Goal: Information Seeking & Learning: Find specific fact

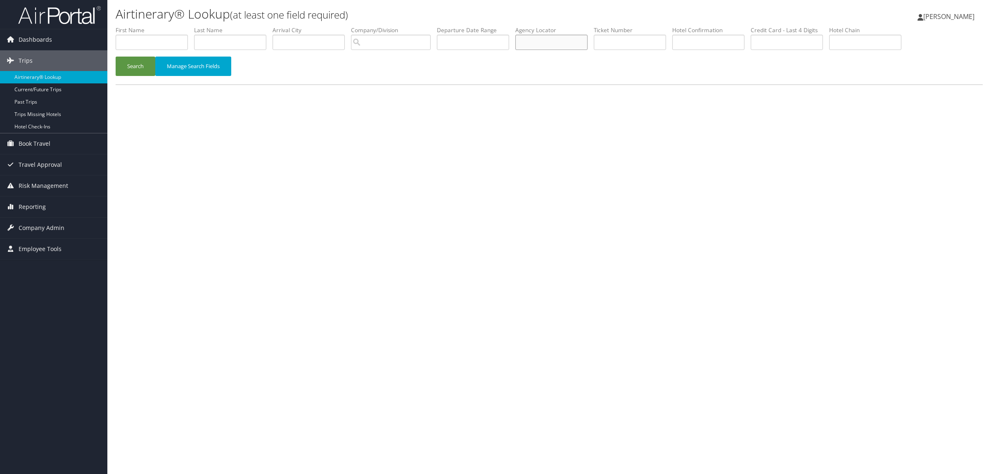
click at [568, 38] on input "text" at bounding box center [551, 42] width 72 height 15
click at [116, 57] on button "Search" at bounding box center [136, 66] width 40 height 19
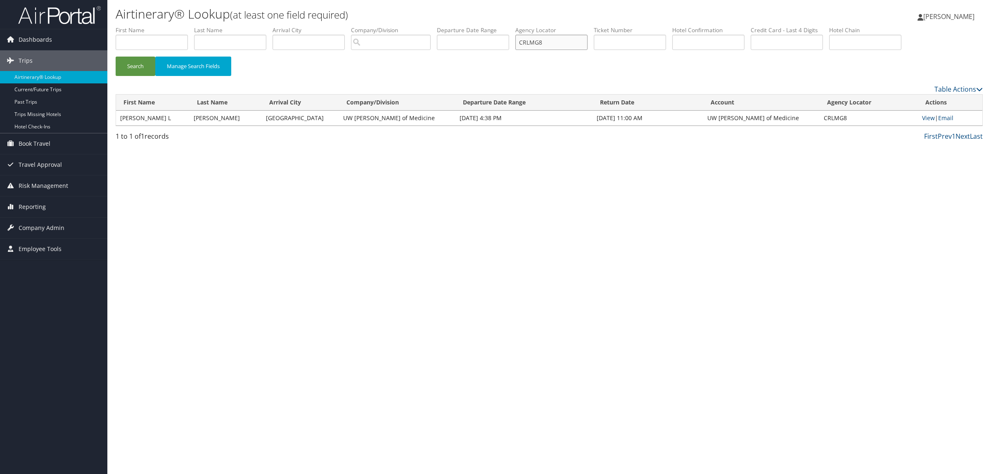
drag, startPoint x: 564, startPoint y: 38, endPoint x: 449, endPoint y: 31, distance: 114.6
click at [449, 26] on ul "First Name Last Name Departure City Arrival City Company/Division Airport/City …" at bounding box center [549, 26] width 867 height 0
click at [116, 57] on button "Search" at bounding box center [136, 66] width 40 height 19
drag, startPoint x: 557, startPoint y: 42, endPoint x: 527, endPoint y: 43, distance: 30.1
click at [527, 43] on input "CQ9R62" at bounding box center [551, 42] width 72 height 15
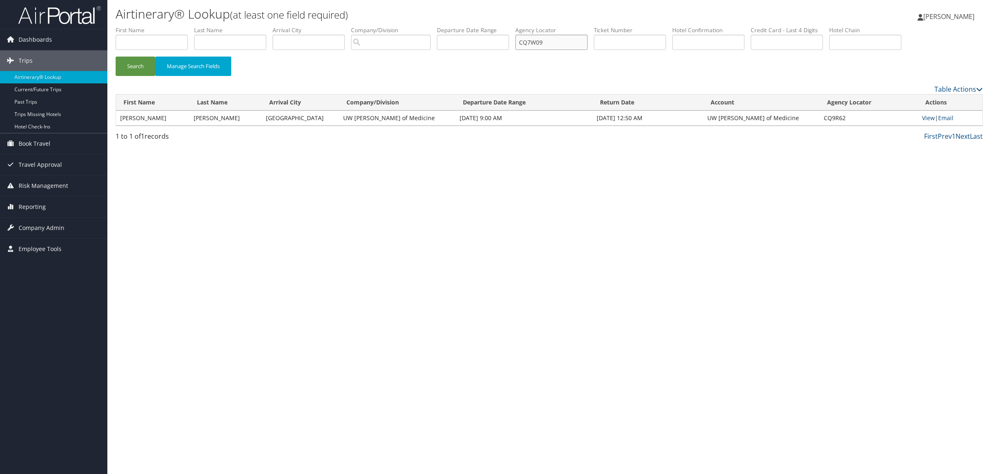
type input "CQ7W09"
click at [116, 57] on button "Search" at bounding box center [136, 66] width 40 height 19
click at [927, 120] on link "View" at bounding box center [932, 118] width 13 height 8
click at [154, 43] on input "text" at bounding box center [152, 42] width 72 height 15
type input "MICHAEL"
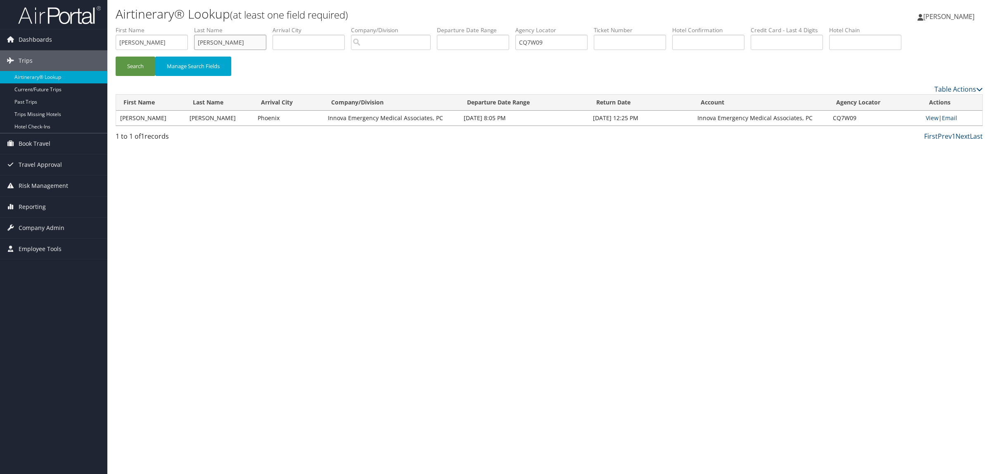
type input "MAURANTONIO"
drag, startPoint x: 547, startPoint y: 48, endPoint x: 410, endPoint y: 48, distance: 137.1
click at [411, 26] on ul "First Name MICHAEL Last Name MAURANTONIO Departure City Arrival City Company/Di…" at bounding box center [549, 26] width 867 height 0
click at [140, 60] on button "Search" at bounding box center [136, 66] width 40 height 19
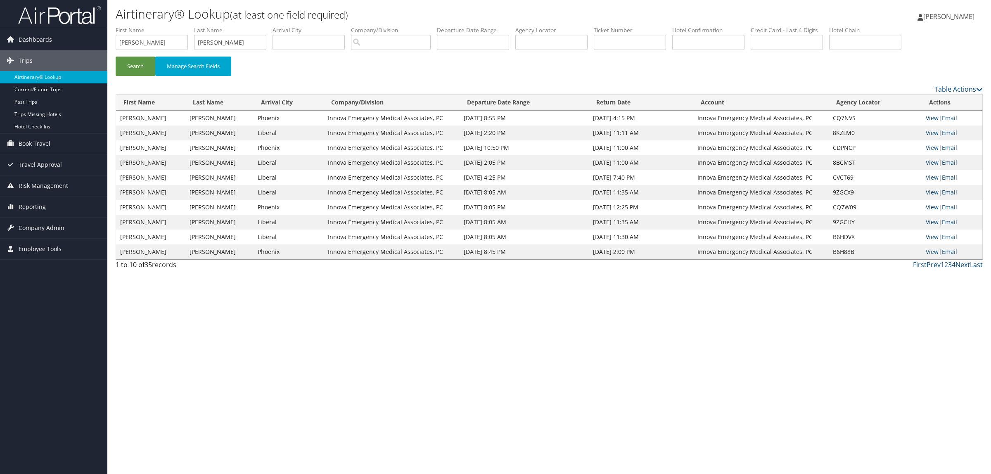
click at [946, 265] on link "2" at bounding box center [946, 264] width 4 height 9
click at [950, 265] on link "3" at bounding box center [950, 264] width 4 height 9
click at [953, 265] on link "4" at bounding box center [954, 264] width 4 height 9
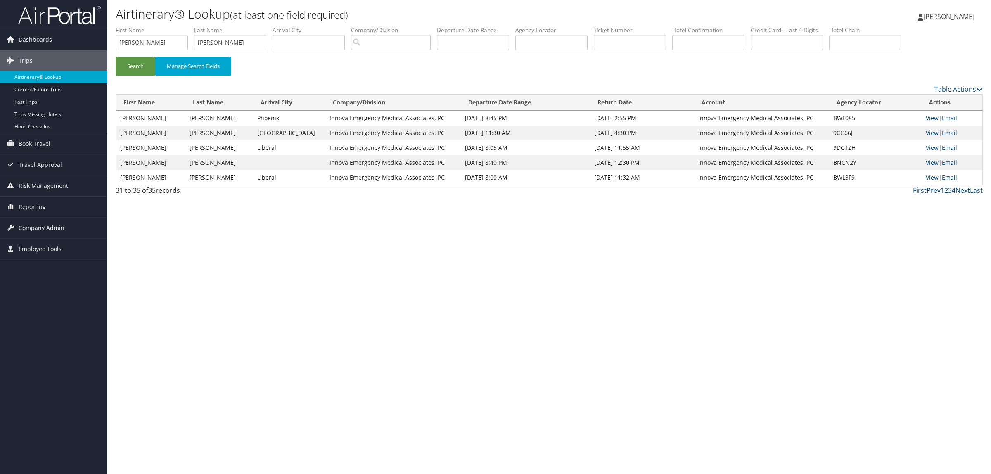
click at [941, 188] on link "1" at bounding box center [943, 190] width 4 height 9
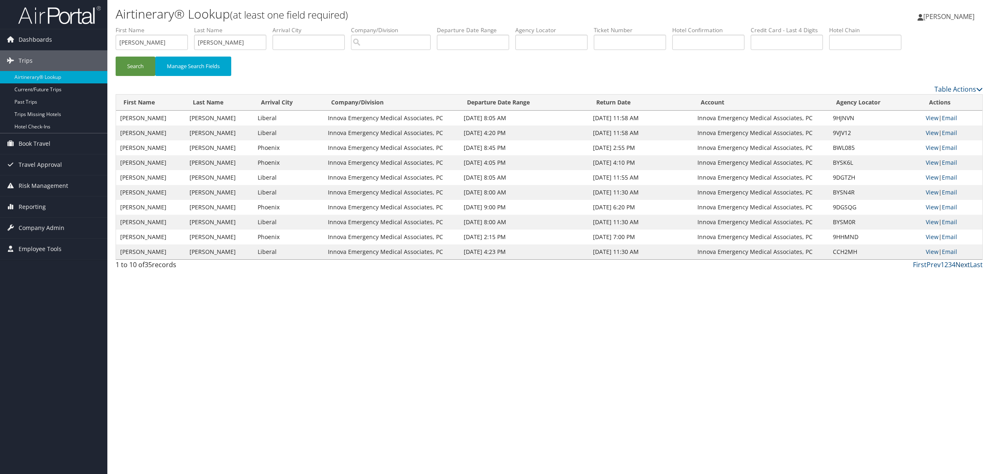
click at [960, 263] on link "Next" at bounding box center [962, 264] width 14 height 9
click at [964, 263] on link "Next" at bounding box center [962, 264] width 14 height 9
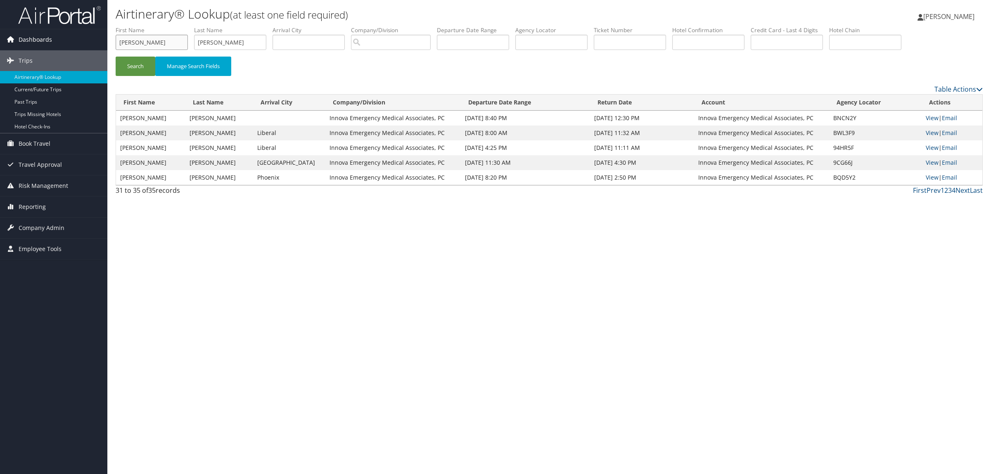
drag, startPoint x: 171, startPoint y: 44, endPoint x: 0, endPoint y: 43, distance: 170.5
click at [0, 43] on div "Dashboards AirPortal 360™ (Manager) AirPortal 360™ (Agent) My Travel Dashboard …" at bounding box center [495, 237] width 991 height 474
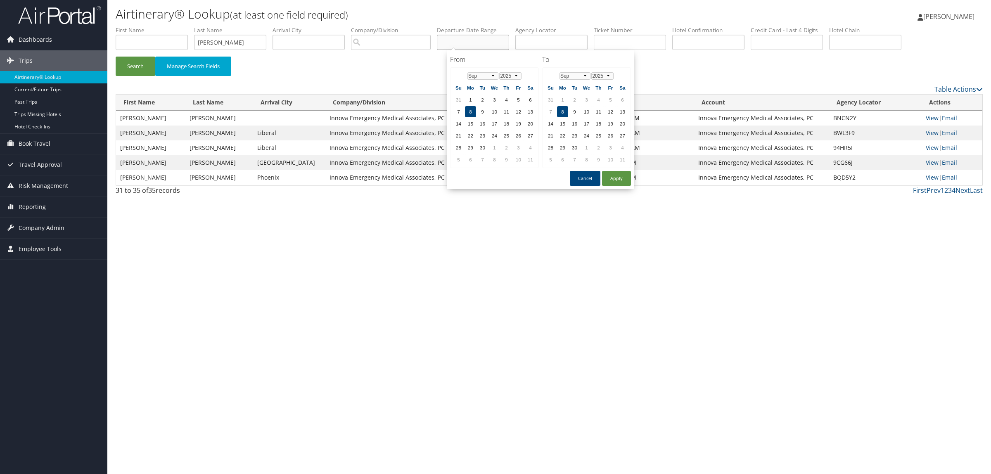
click at [455, 47] on body "Menu Dashboards ► AirPortal 360™ (Manager) AirPortal 360™ (Agent) My Travel Das…" at bounding box center [495, 237] width 991 height 474
click at [480, 97] on td "2" at bounding box center [482, 99] width 11 height 11
click at [608, 176] on button "Apply" at bounding box center [616, 178] width 29 height 15
drag, startPoint x: 479, startPoint y: 45, endPoint x: 558, endPoint y: 49, distance: 79.0
click at [558, 26] on ul "First Name Last Name MAURANTONIO Departure City Arrival City Company/Division A…" at bounding box center [549, 26] width 867 height 0
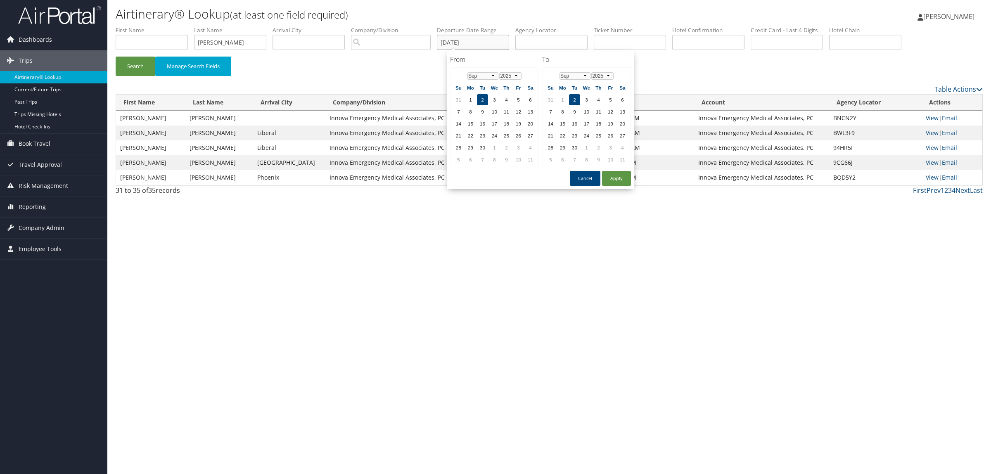
type input "09/02/2025"
click at [622, 289] on div "Airtinerary® Lookup (at least one field required) Hope Ewing Hope Ewing My Sett…" at bounding box center [549, 237] width 884 height 474
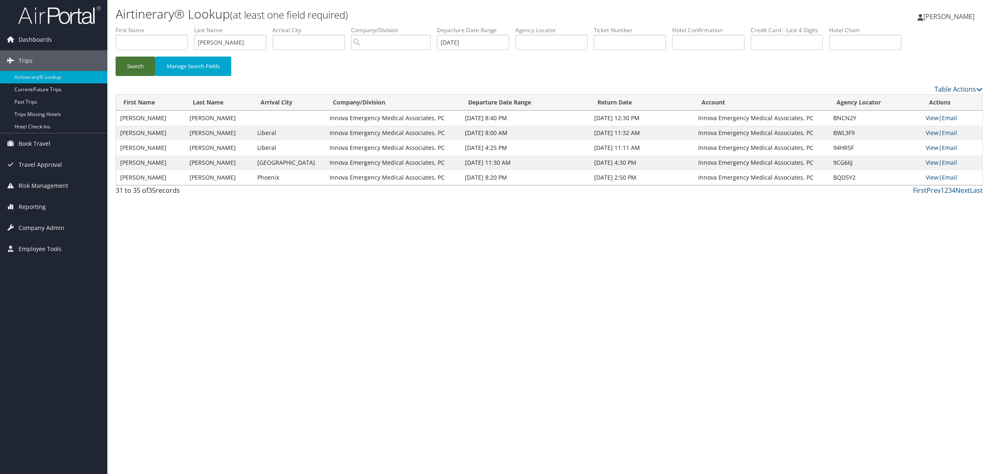
click at [135, 61] on button "Search" at bounding box center [136, 66] width 40 height 19
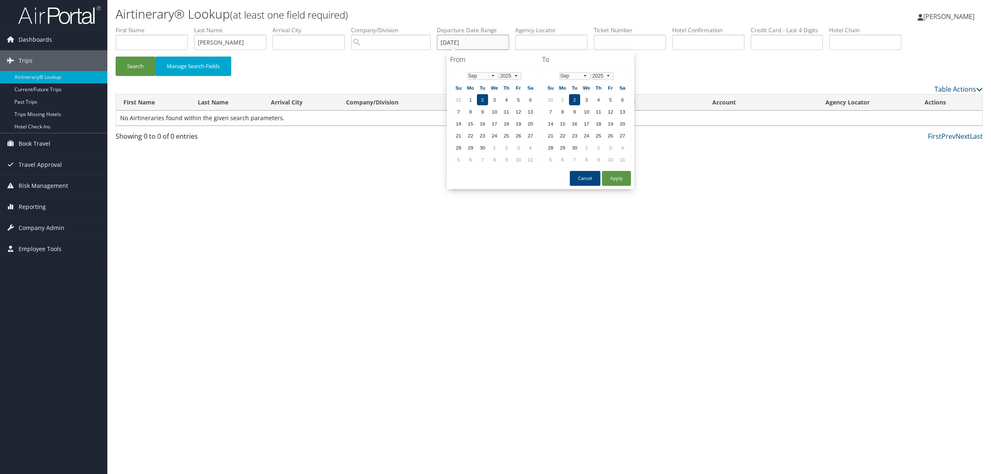
drag, startPoint x: 470, startPoint y: 38, endPoint x: 351, endPoint y: 56, distance: 120.4
click at [351, 56] on form "First Name Last Name MAURANTONIO Departure City Arrival City Company/Division A…" at bounding box center [549, 55] width 867 height 58
click at [604, 268] on div "Airtinerary® Lookup (at least one field required) Hope Ewing Hope Ewing My Sett…" at bounding box center [549, 237] width 884 height 474
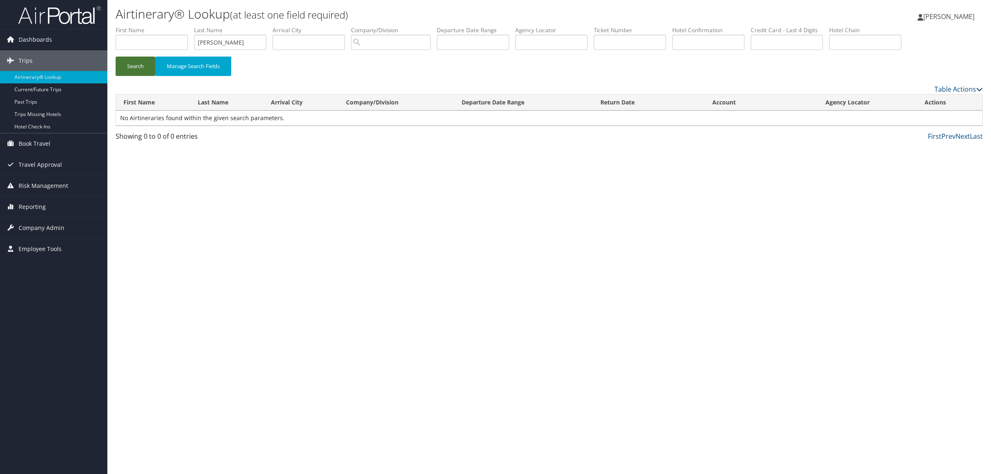
click at [148, 66] on button "Search" at bounding box center [136, 66] width 40 height 19
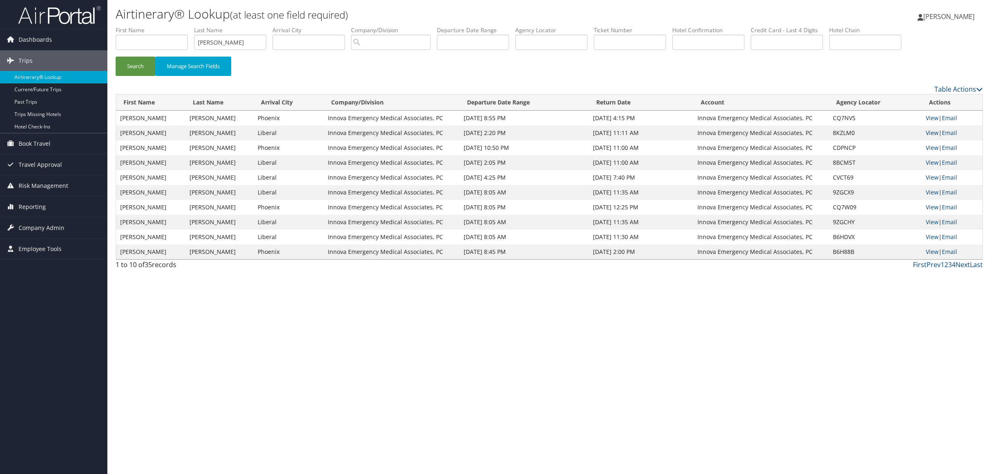
click at [931, 133] on link "View" at bounding box center [932, 133] width 13 height 8
click at [965, 265] on link "Next" at bounding box center [962, 264] width 14 height 9
click at [929, 178] on link "View" at bounding box center [932, 177] width 13 height 8
click at [961, 262] on link "Next" at bounding box center [962, 264] width 14 height 9
click at [931, 234] on link "View" at bounding box center [932, 237] width 13 height 8
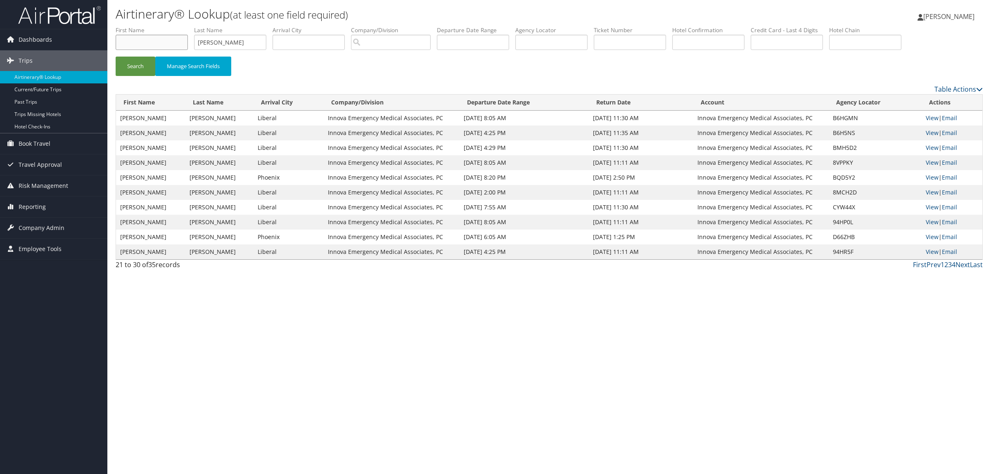
click at [156, 47] on input "text" at bounding box center [152, 42] width 72 height 15
drag, startPoint x: 145, startPoint y: 32, endPoint x: 56, endPoint y: 26, distance: 88.6
click at [56, 26] on div "Dashboards AirPortal 360™ (Manager) AirPortal 360™ (Agent) My Travel Dashboard …" at bounding box center [495, 237] width 991 height 474
click at [541, 44] on input "text" at bounding box center [551, 42] width 72 height 15
paste input "D7F8CY"
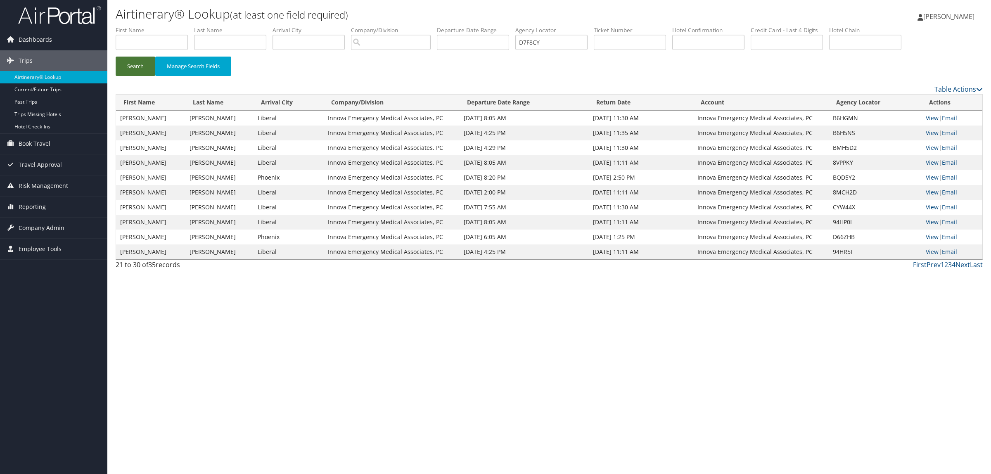
click at [135, 71] on button "Search" at bounding box center [136, 66] width 40 height 19
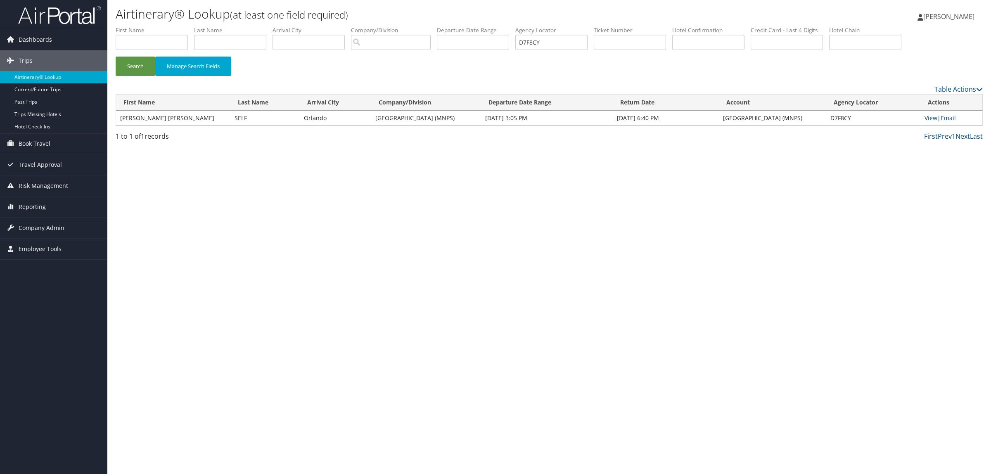
click at [931, 117] on link "View" at bounding box center [930, 118] width 13 height 8
drag, startPoint x: 834, startPoint y: 114, endPoint x: 860, endPoint y: 121, distance: 26.3
click at [860, 121] on td "D7F8CY" at bounding box center [873, 118] width 94 height 15
copy td "D7F8CY"
paste input "6XHTT"
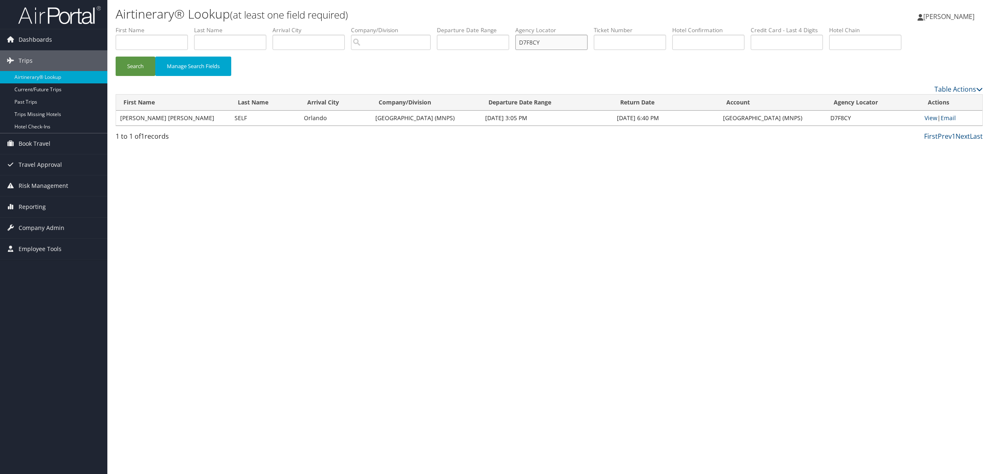
drag, startPoint x: 560, startPoint y: 40, endPoint x: 400, endPoint y: 54, distance: 160.3
click at [411, 26] on ul "First Name Last Name Departure City Arrival City Company/Division Airport/City …" at bounding box center [549, 26] width 867 height 0
type input "D6XHTT"
click at [135, 61] on button "Search" at bounding box center [136, 66] width 40 height 19
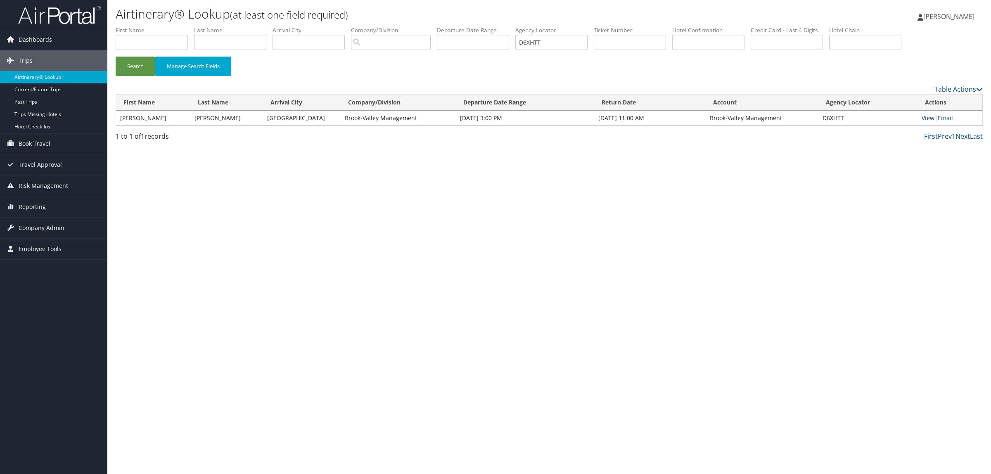
click at [923, 116] on link "View" at bounding box center [928, 118] width 13 height 8
paste input "C6F18"
type input "DC6F18"
drag, startPoint x: 398, startPoint y: 43, endPoint x: 276, endPoint y: 43, distance: 121.8
click at [276, 26] on ul "First Name Last Name Departure City Arrival City Company/Division DC6F18 Airpor…" at bounding box center [549, 26] width 867 height 0
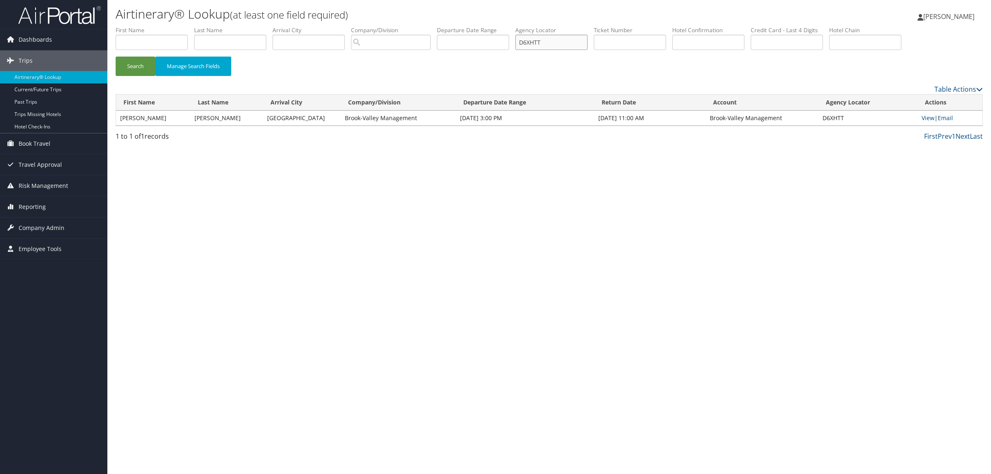
drag, startPoint x: 564, startPoint y: 38, endPoint x: 410, endPoint y: 48, distance: 155.2
click at [410, 26] on ul "First Name Last Name Departure City Arrival City Company/Division Airport/City …" at bounding box center [549, 26] width 867 height 0
paste input "C6F18"
click at [147, 69] on button "Search" at bounding box center [136, 66] width 40 height 19
click at [925, 118] on link "View" at bounding box center [928, 118] width 13 height 8
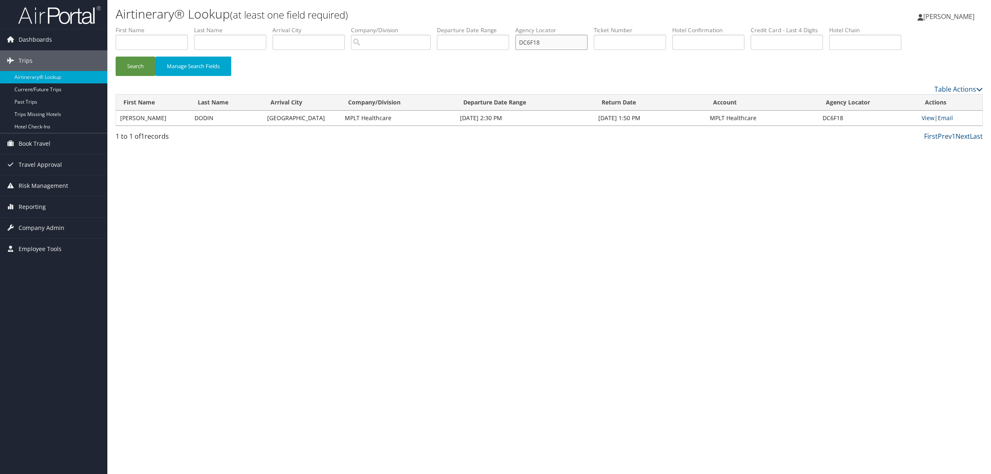
drag, startPoint x: 483, startPoint y: 42, endPoint x: 311, endPoint y: 48, distance: 172.7
click at [315, 26] on ul "First Name Last Name Departure City Arrival City Company/Division Airport/City …" at bounding box center [549, 26] width 867 height 0
click at [116, 57] on button "Search" at bounding box center [136, 66] width 40 height 19
click at [931, 118] on link "View" at bounding box center [928, 118] width 13 height 8
drag, startPoint x: 552, startPoint y: 48, endPoint x: 521, endPoint y: 41, distance: 32.1
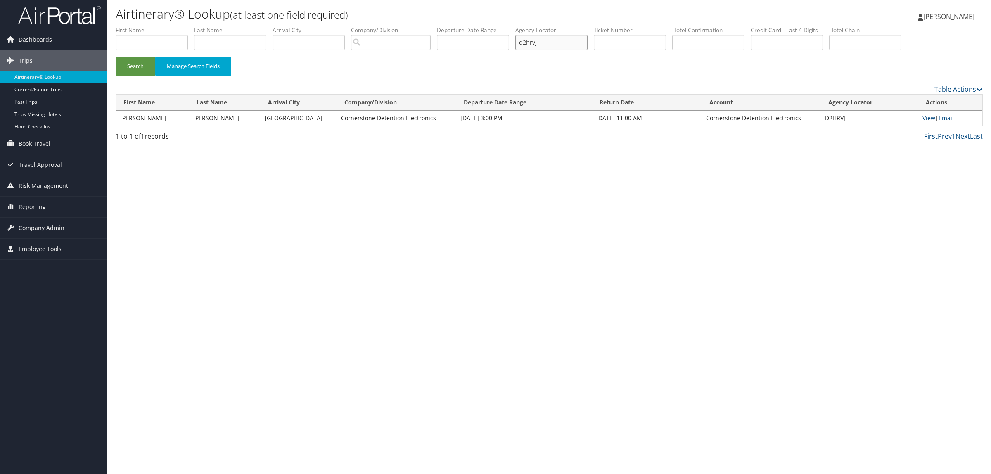
click at [521, 26] on ul "First Name Last Name Departure City Arrival City Company/Division Airport/City …" at bounding box center [549, 26] width 867 height 0
paste input "DB103D"
type input "DB103D"
click at [137, 62] on button "Search" at bounding box center [136, 66] width 40 height 19
click at [928, 119] on link "View" at bounding box center [927, 118] width 13 height 8
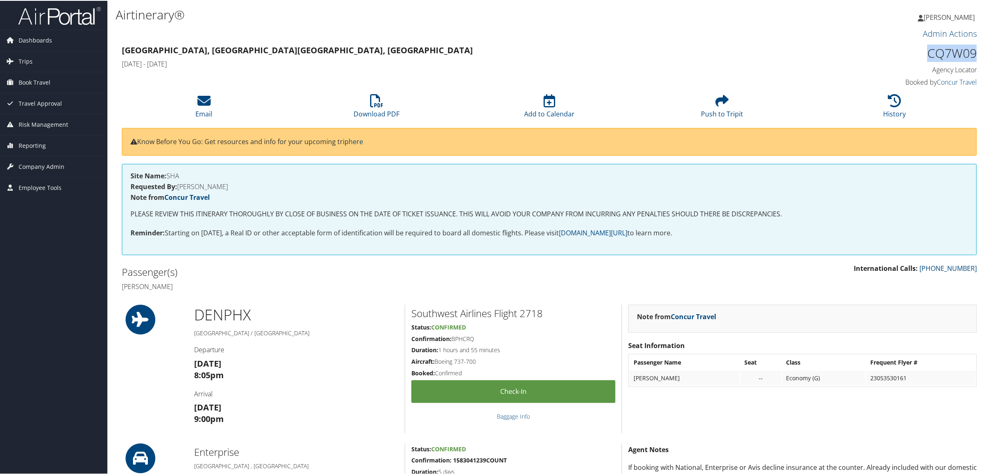
drag, startPoint x: 921, startPoint y: 52, endPoint x: 976, endPoint y: 46, distance: 54.8
click at [975, 46] on div "CQ7W09 Agency Locator Agency Locator CQ7W09 Booked by Concur Travel Booked by C…" at bounding box center [874, 65] width 217 height 47
copy h1 "CQ7W09"
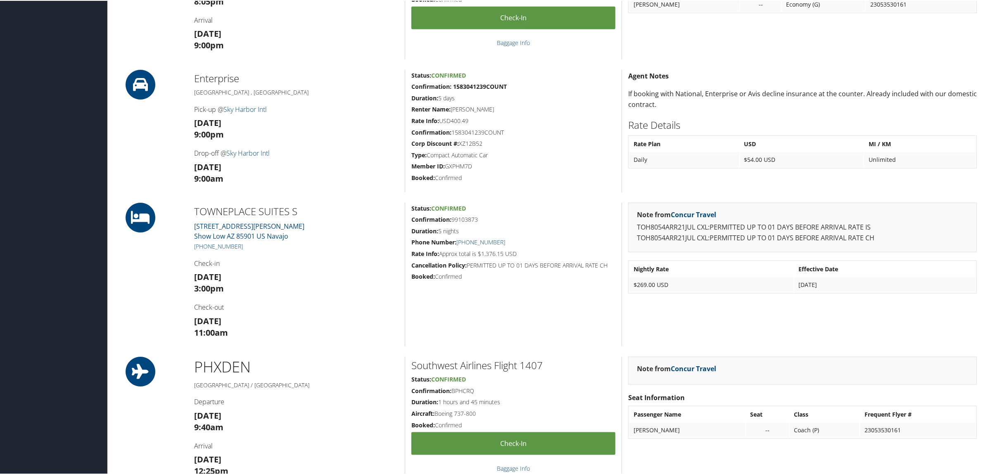
scroll to position [464, 0]
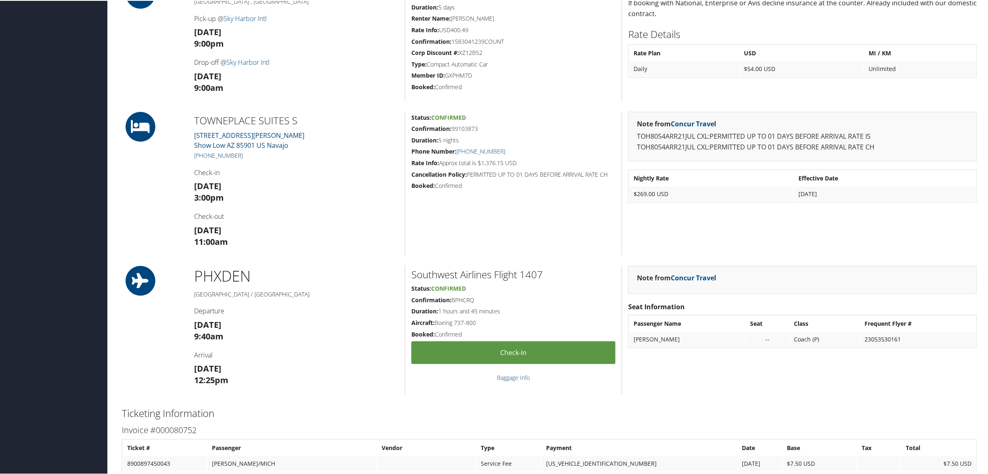
drag, startPoint x: 244, startPoint y: 155, endPoint x: 201, endPoint y: 155, distance: 42.9
click at [201, 155] on h5 "+1 (928) 320-5002" at bounding box center [296, 155] width 204 height 8
copy link "(928) 320-5002"
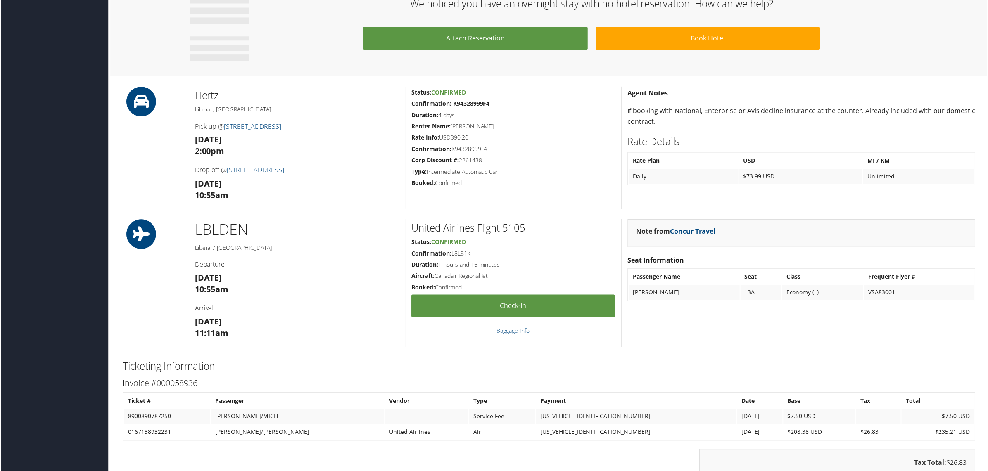
scroll to position [413, 0]
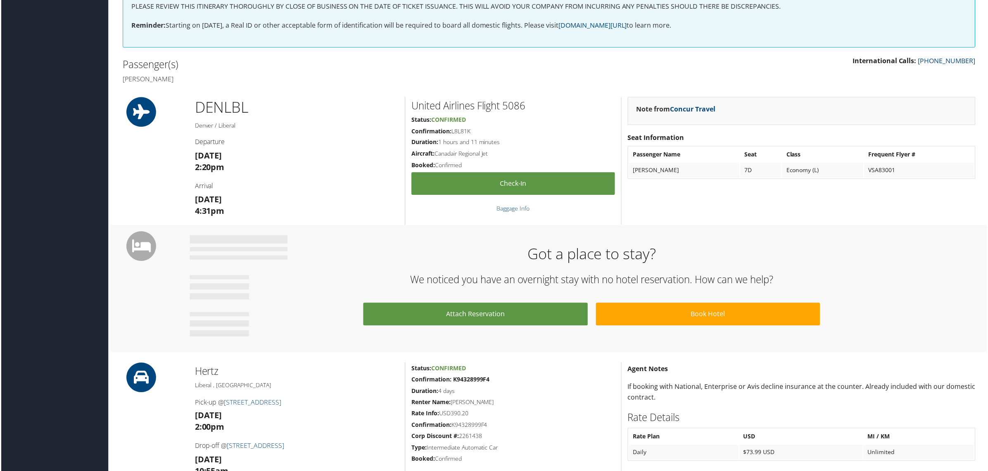
scroll to position [413, 0]
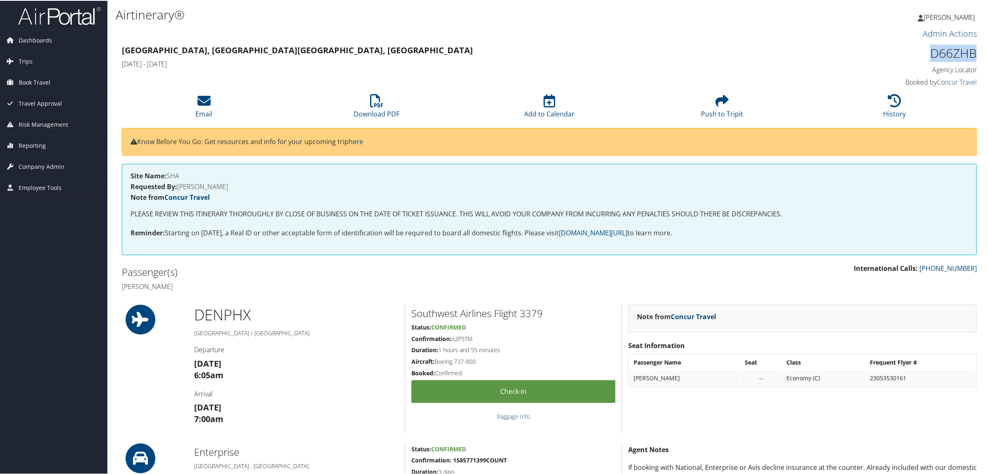
drag, startPoint x: 924, startPoint y: 50, endPoint x: 981, endPoint y: 56, distance: 56.9
copy h1 "D66ZHB"
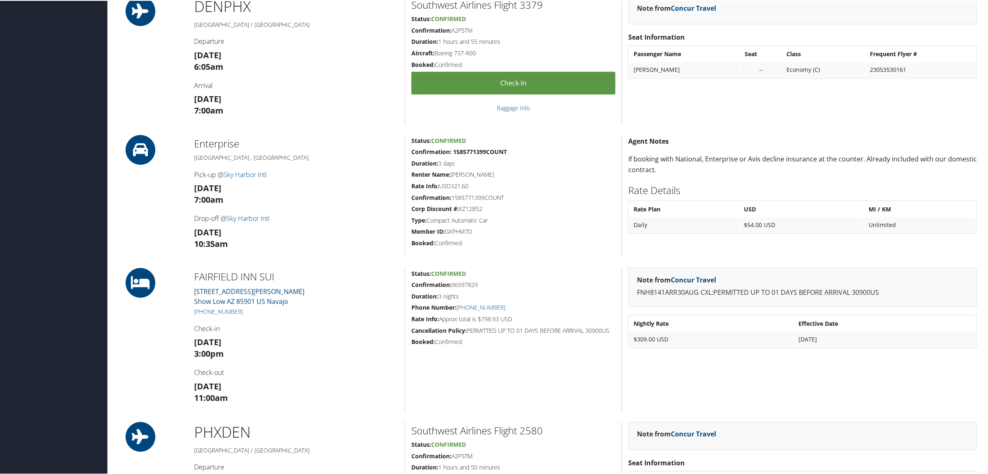
scroll to position [310, 0]
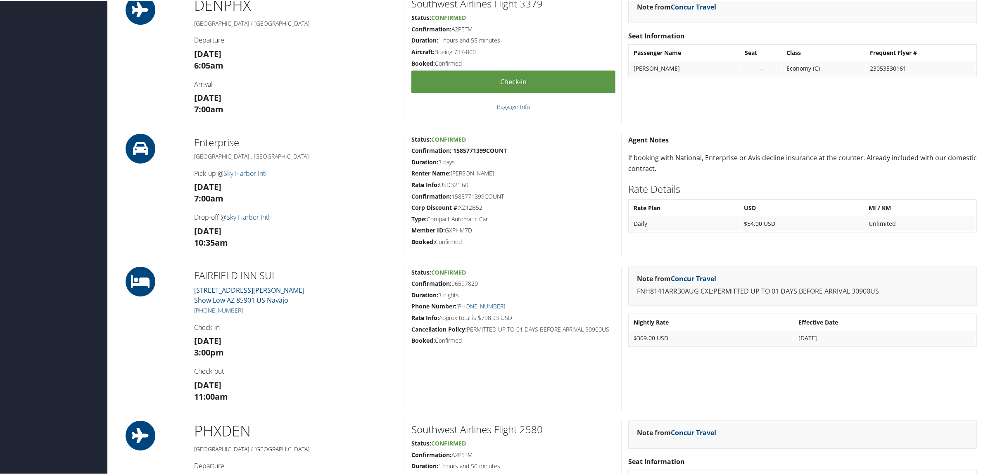
drag, startPoint x: 451, startPoint y: 281, endPoint x: 480, endPoint y: 282, distance: 28.5
click at [480, 282] on h5 "Confirmation: 96597829" at bounding box center [513, 283] width 204 height 8
copy h5 "96597829"
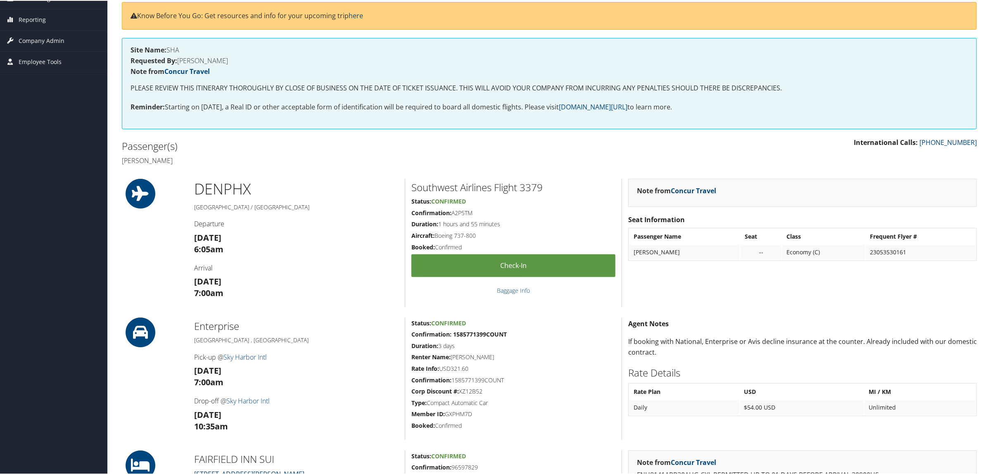
scroll to position [103, 0]
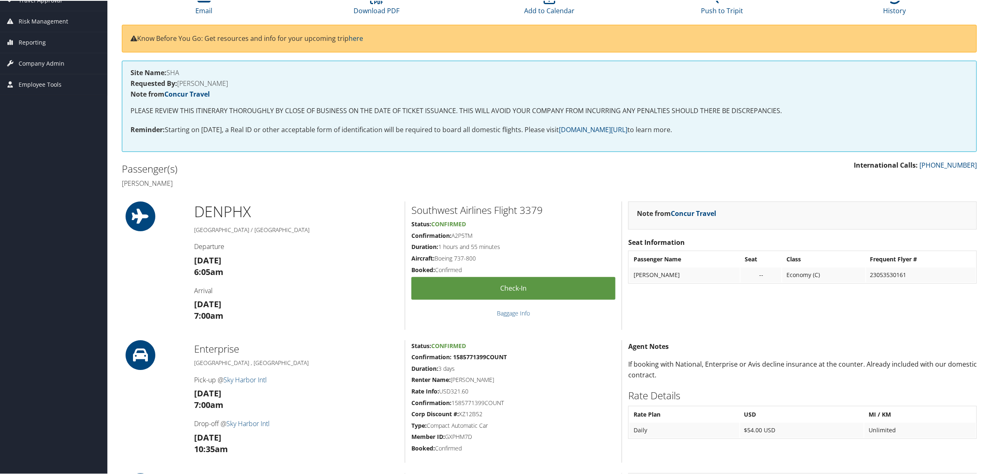
drag, startPoint x: 124, startPoint y: 180, endPoint x: 232, endPoint y: 187, distance: 108.4
click at [232, 187] on div "Passenger(s) Michael anthony Maurantonio" at bounding box center [333, 174] width 434 height 31
copy h4 "Michael anthony Maurantonio"
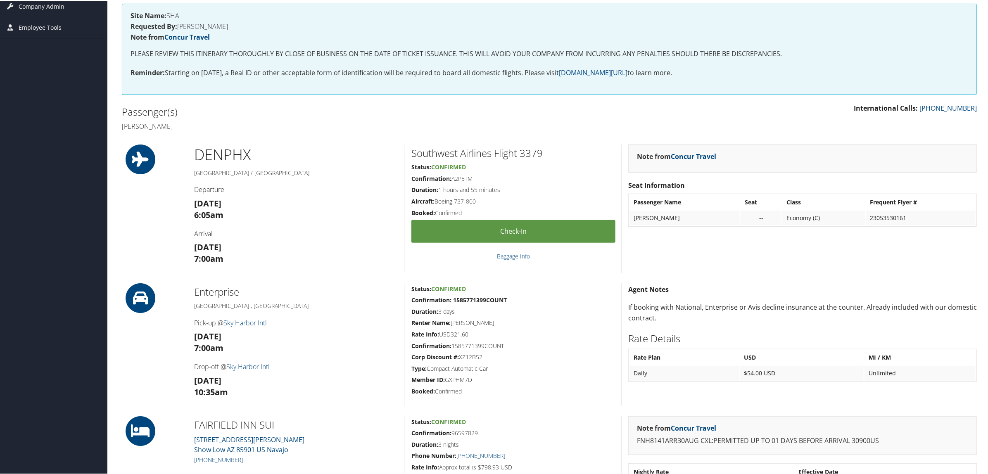
scroll to position [258, 0]
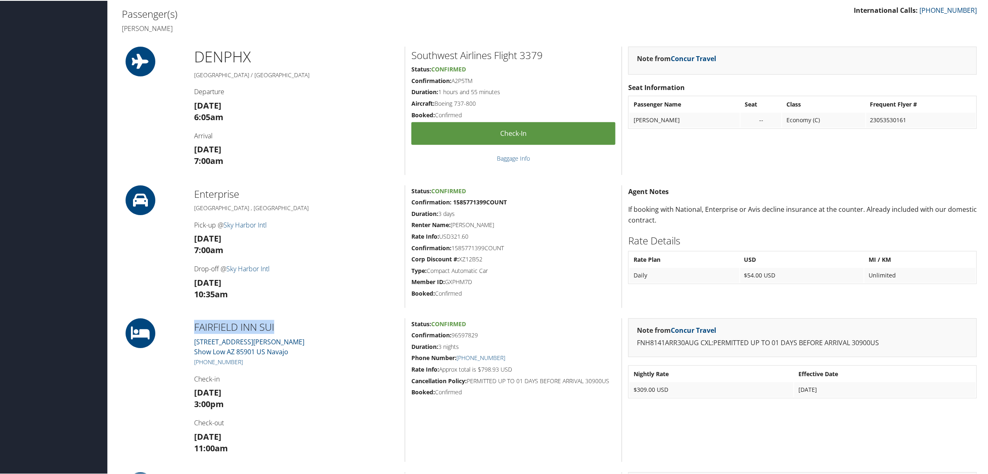
drag, startPoint x: 192, startPoint y: 327, endPoint x: 278, endPoint y: 325, distance: 85.9
click at [278, 325] on div "FAIRFIELD INN SUI 1401 E WOOLFORD ROAD Show Low AZ 85901 US Navajo +1 (928) 320…" at bounding box center [296, 390] width 217 height 144
copy h2 "FAIRFIELD INN SUI"
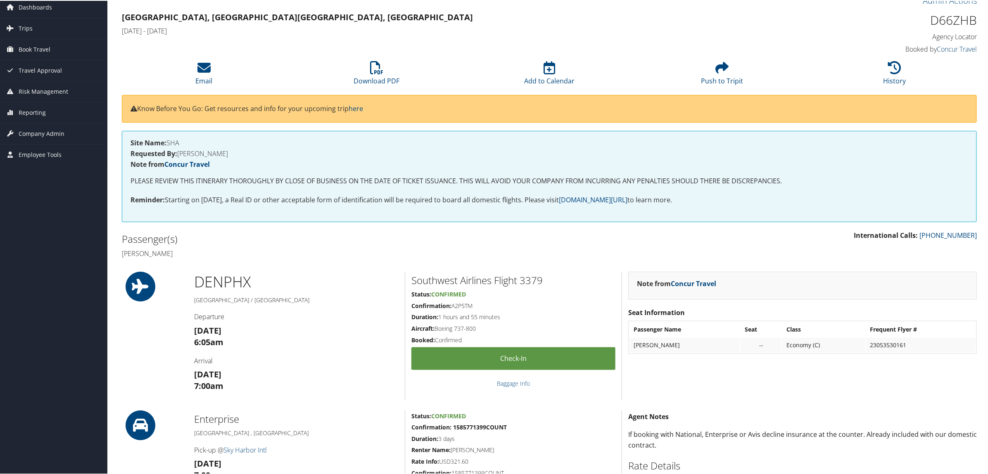
scroll to position [0, 0]
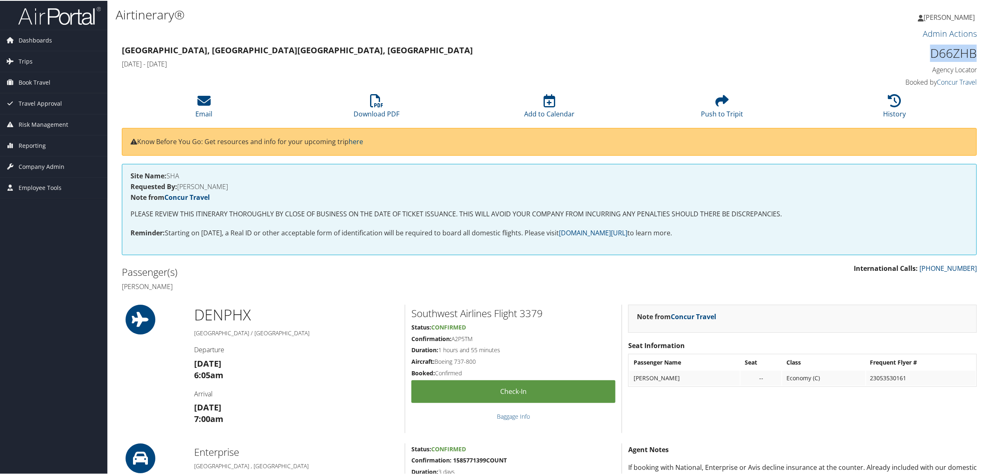
drag, startPoint x: 954, startPoint y: 54, endPoint x: 981, endPoint y: 55, distance: 26.9
copy h1 "D66ZHB"
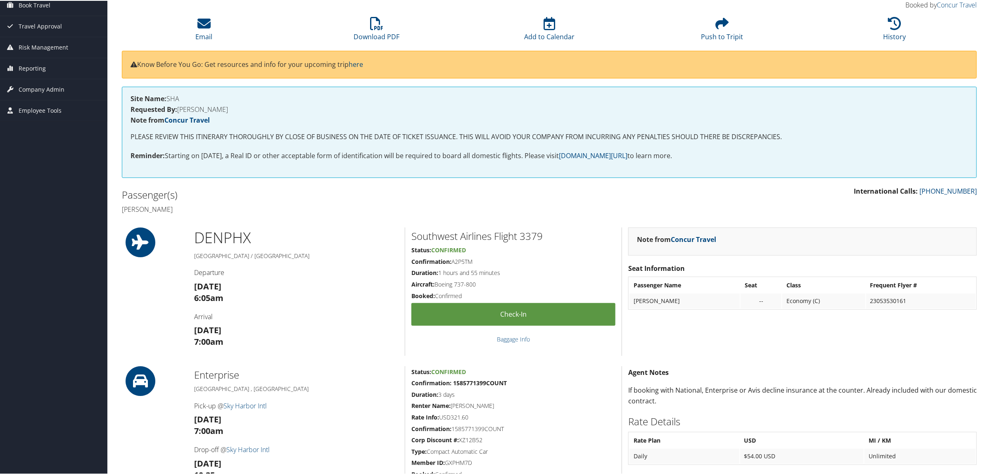
scroll to position [155, 0]
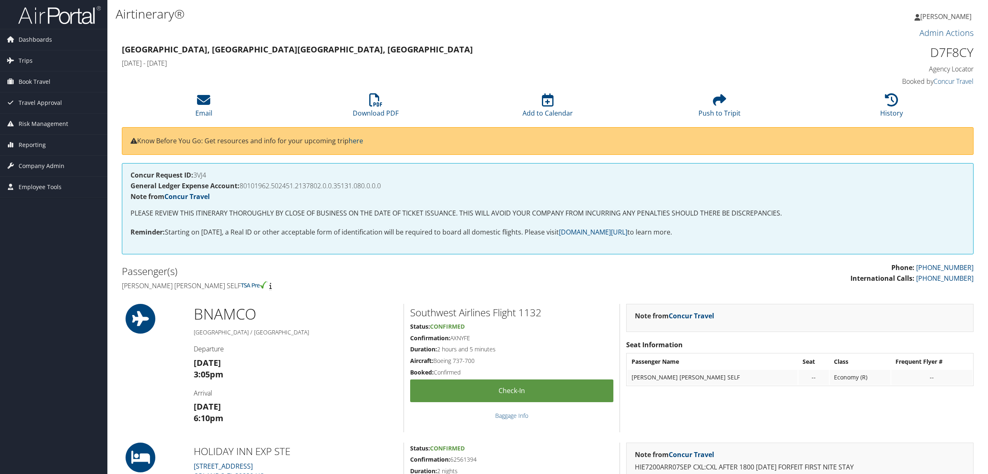
scroll to position [155, 0]
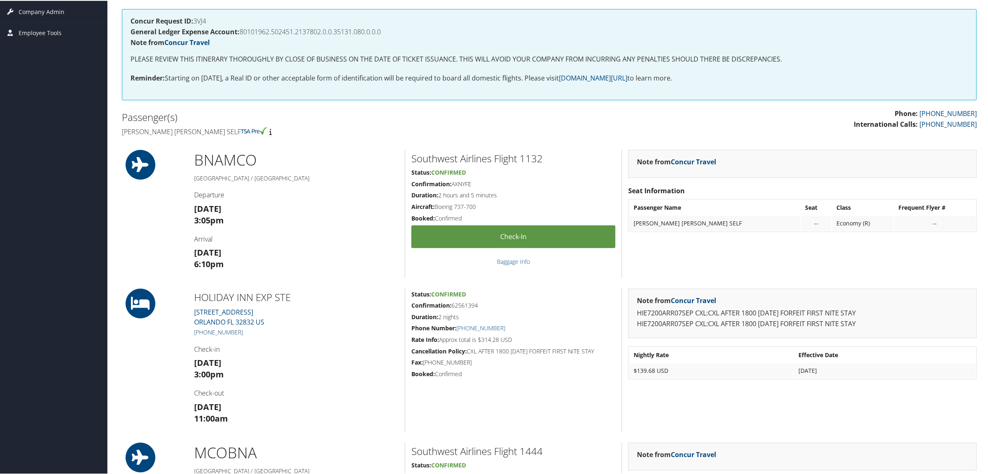
drag, startPoint x: 242, startPoint y: 329, endPoint x: 204, endPoint y: 330, distance: 38.0
click at [204, 330] on h5 "[PHONE_NUMBER]" at bounding box center [296, 331] width 204 height 8
copy link "407) 207-7001"
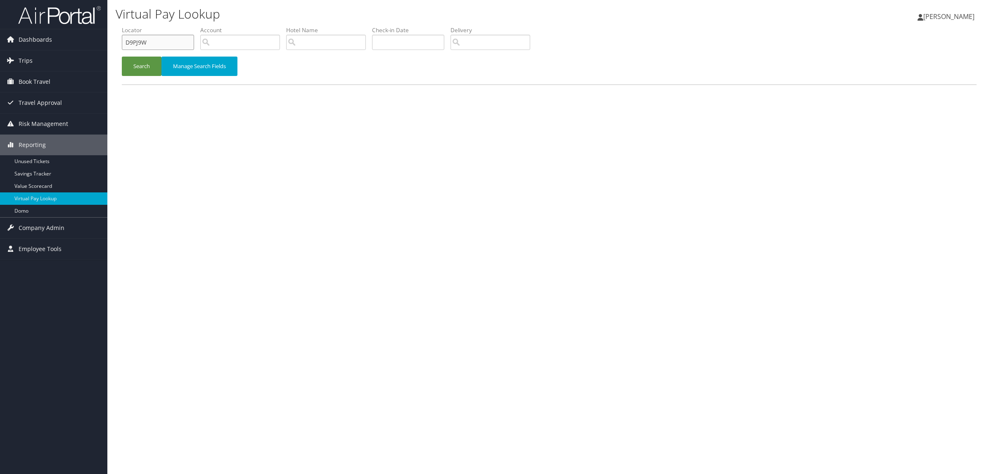
paste input "6XHTT"
drag, startPoint x: 156, startPoint y: 43, endPoint x: 116, endPoint y: 43, distance: 39.2
click at [122, 43] on form "QueueTime Locator D9PJ9W Segment Account Traveler Hotel Name Check-in Date Chec…" at bounding box center [549, 55] width 855 height 58
type input "D6XHTT"
click at [141, 69] on button "Search" at bounding box center [142, 66] width 40 height 19
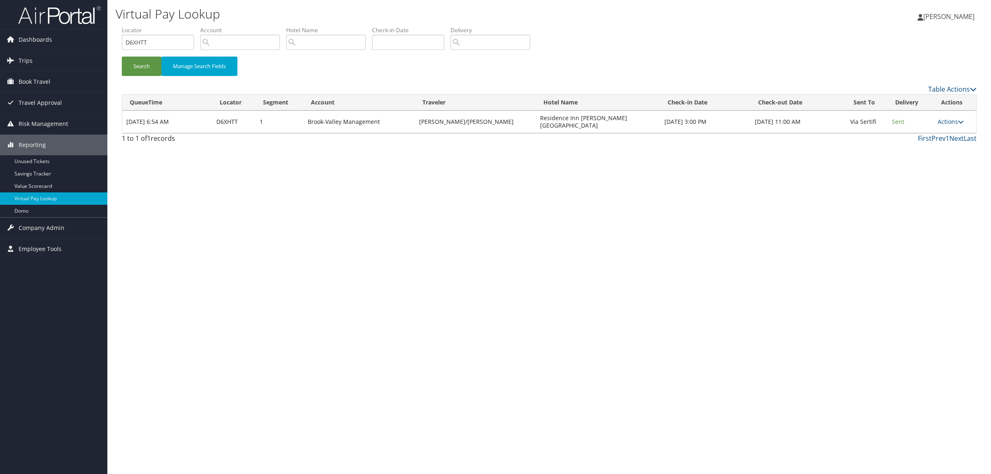
click at [948, 113] on td "Actions Resend Logs View Itinerary" at bounding box center [955, 122] width 43 height 22
click at [948, 118] on link "Actions" at bounding box center [951, 122] width 26 height 8
click at [937, 143] on link "Logs" at bounding box center [933, 144] width 52 height 14
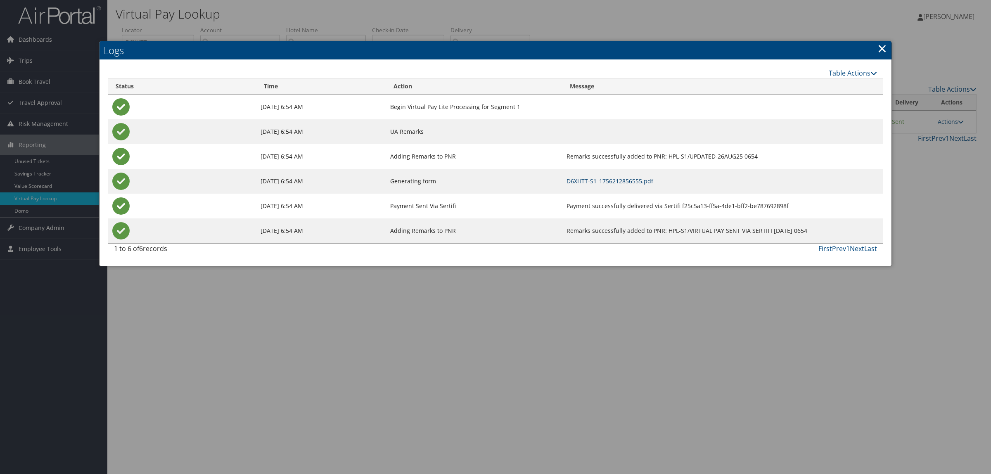
click at [588, 180] on link "D6XHTT-S1_1756212856555.pdf" at bounding box center [609, 181] width 87 height 8
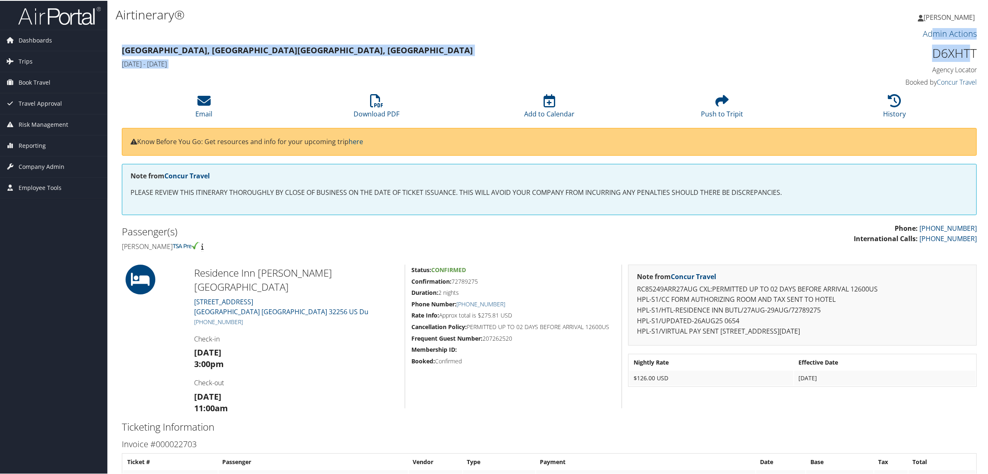
drag, startPoint x: 929, startPoint y: 40, endPoint x: 964, endPoint y: 49, distance: 36.5
click at [964, 49] on div "Admin Actions Repair Airtinerary® 86058359 Jacksonville, FL Jacksonville, FL We…" at bounding box center [549, 348] width 867 height 645
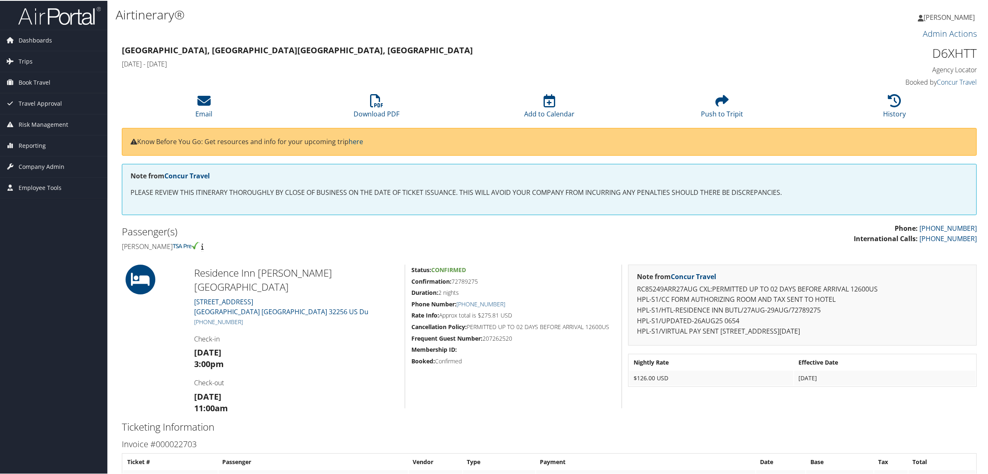
click at [841, 64] on h4 "Agency Locator" at bounding box center [874, 68] width 204 height 9
drag, startPoint x: 931, startPoint y: 56, endPoint x: 971, endPoint y: 54, distance: 39.3
click at [971, 54] on h1 "D6XHTT" at bounding box center [874, 52] width 204 height 17
copy h1 "D6XHTT"
drag, startPoint x: 242, startPoint y: 307, endPoint x: 203, endPoint y: 306, distance: 38.8
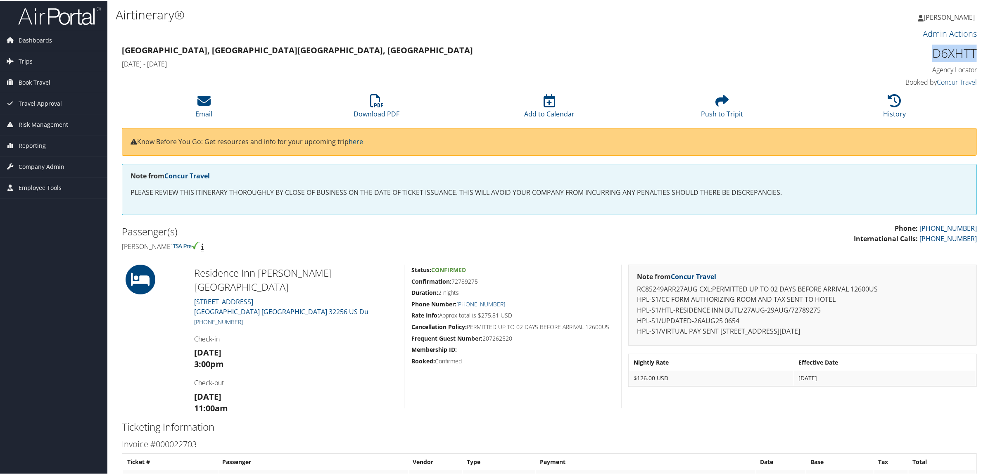
click at [203, 317] on h5 "+1 (904) 996-8900" at bounding box center [296, 321] width 204 height 8
copy link "904) 996-8900"
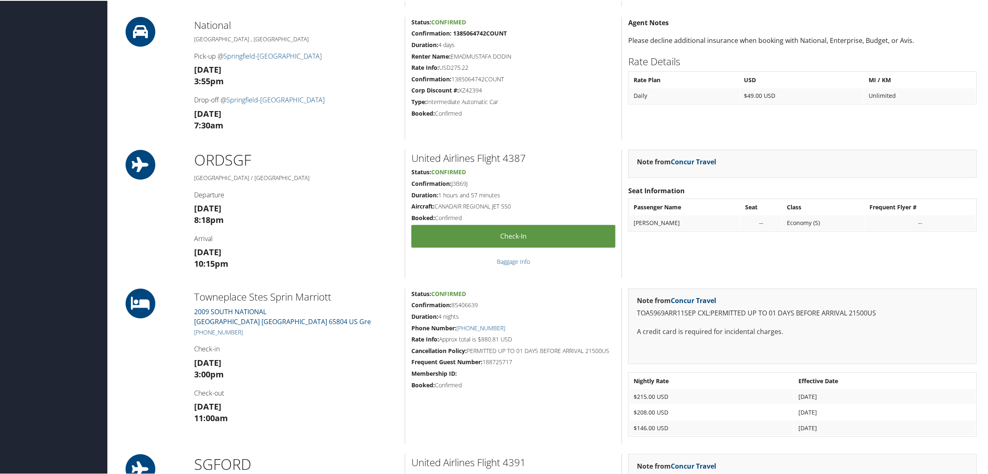
scroll to position [464, 0]
drag, startPoint x: 242, startPoint y: 329, endPoint x: 204, endPoint y: 332, distance: 37.7
click at [204, 332] on h5 "[PHONE_NUMBER]" at bounding box center [296, 331] width 204 height 8
click at [303, 356] on h3 "[DATE] 3:00pm" at bounding box center [296, 367] width 204 height 23
drag, startPoint x: 194, startPoint y: 295, endPoint x: 339, endPoint y: 294, distance: 145.3
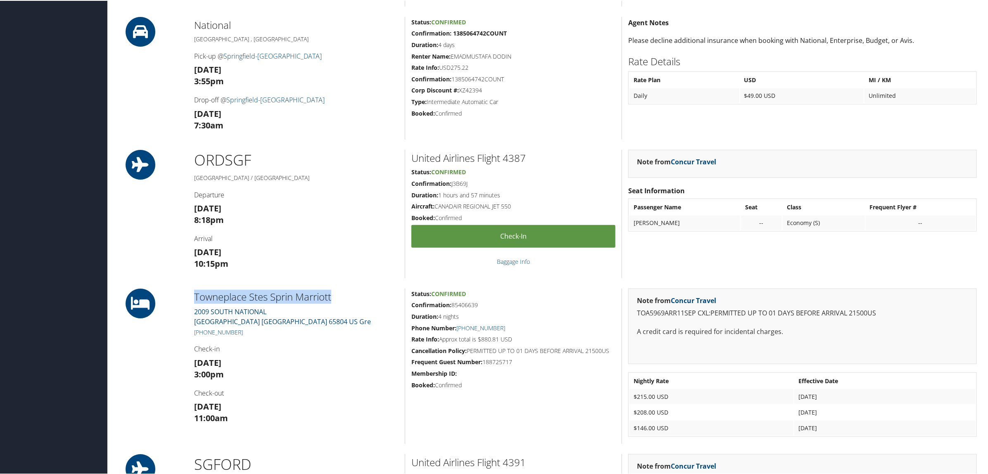
click at [339, 294] on h2 "Towneplace Stes Sprin Marriott" at bounding box center [296, 296] width 204 height 14
copy h2 "Towneplace Stes Sprin Marriott"
drag, startPoint x: 242, startPoint y: 328, endPoint x: 201, endPoint y: 330, distance: 40.9
click at [201, 330] on h5 "[PHONE_NUMBER]" at bounding box center [296, 331] width 204 height 8
copy link "[PHONE_NUMBER]"
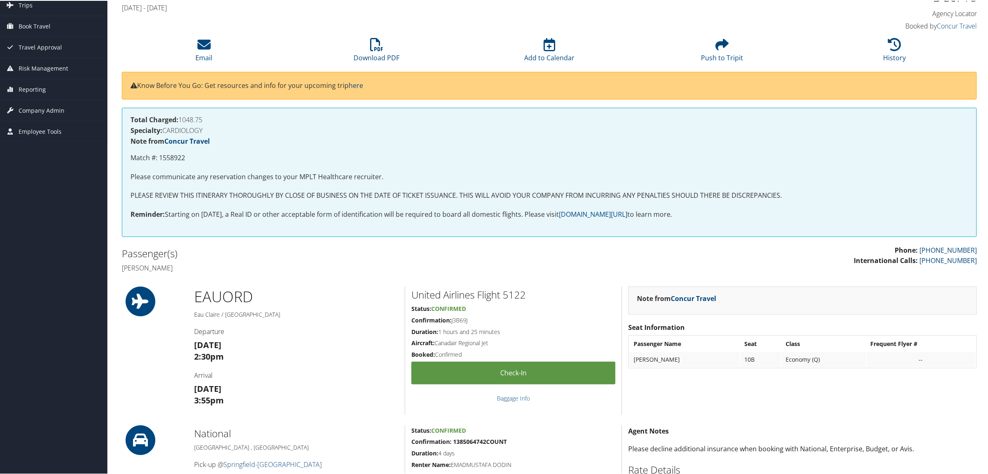
scroll to position [0, 0]
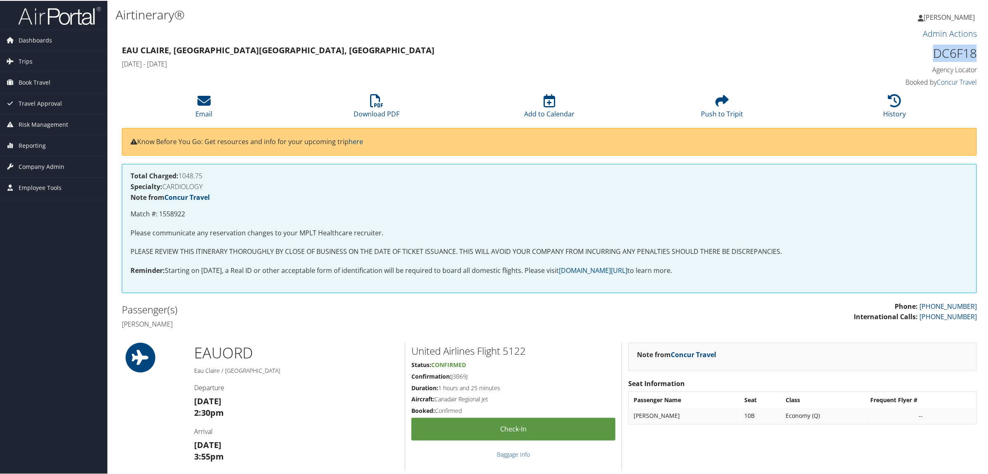
drag, startPoint x: 930, startPoint y: 54, endPoint x: 976, endPoint y: 55, distance: 45.4
click at [976, 55] on div "DC6F18 Agency Locator Agency Locator DC6F18 Booked by Concur Travel Booked by C…" at bounding box center [874, 65] width 217 height 47
copy h1 "DC6F18"
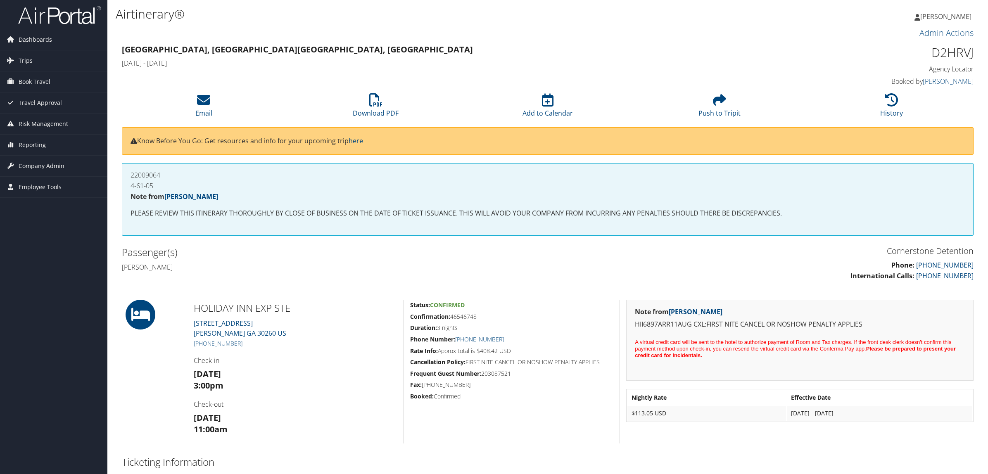
scroll to position [52, 0]
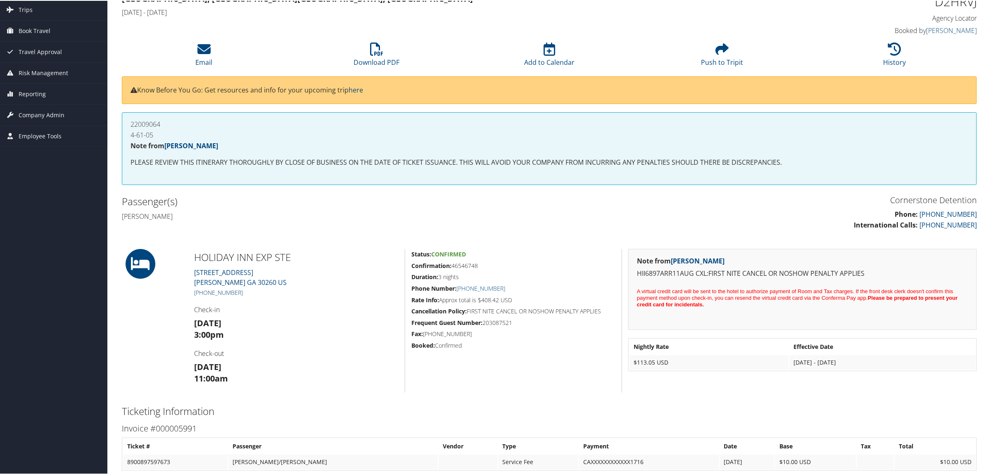
click at [239, 290] on link "+1 (943) 219-3100" at bounding box center [218, 292] width 49 height 8
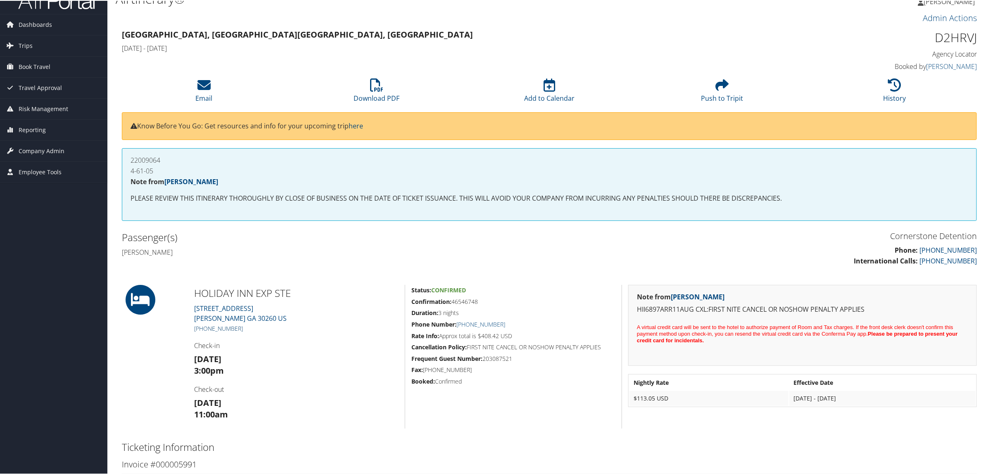
scroll to position [0, 0]
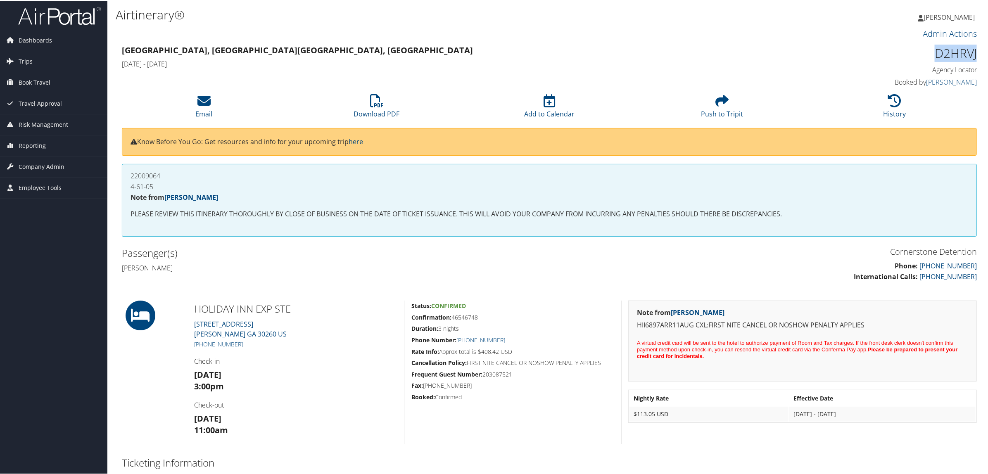
drag, startPoint x: 952, startPoint y: 54, endPoint x: 975, endPoint y: 54, distance: 23.5
click at [975, 54] on div "D2HRVJ Agency Locator Agency Locator D2HRVJ Booked by Linda Pearson Booked by L…" at bounding box center [874, 65] width 217 height 47
drag, startPoint x: 967, startPoint y: 54, endPoint x: 905, endPoint y: 60, distance: 61.4
click at [910, 57] on h1 "D2HRVJ" at bounding box center [874, 52] width 204 height 17
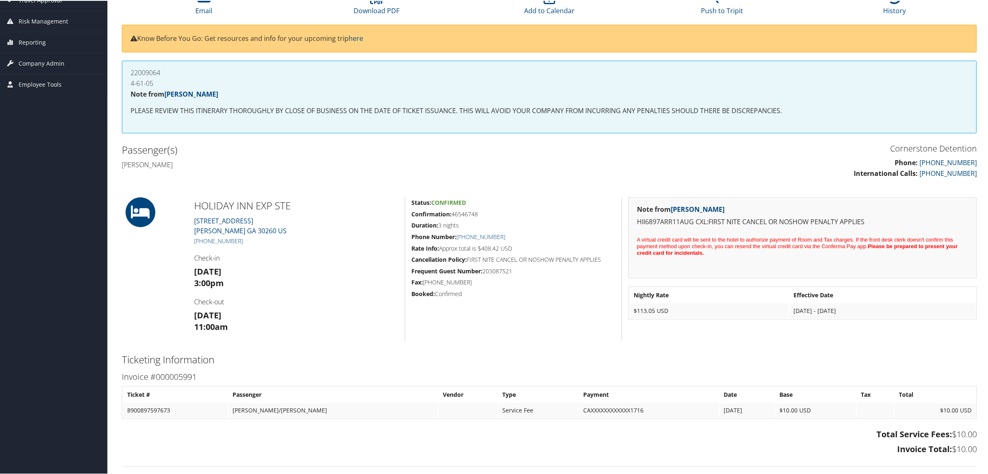
drag, startPoint x: 451, startPoint y: 216, endPoint x: 486, endPoint y: 213, distance: 34.7
click at [486, 213] on h5 "Confirmation: 46546748" at bounding box center [513, 213] width 204 height 8
copy h5 "46546748"
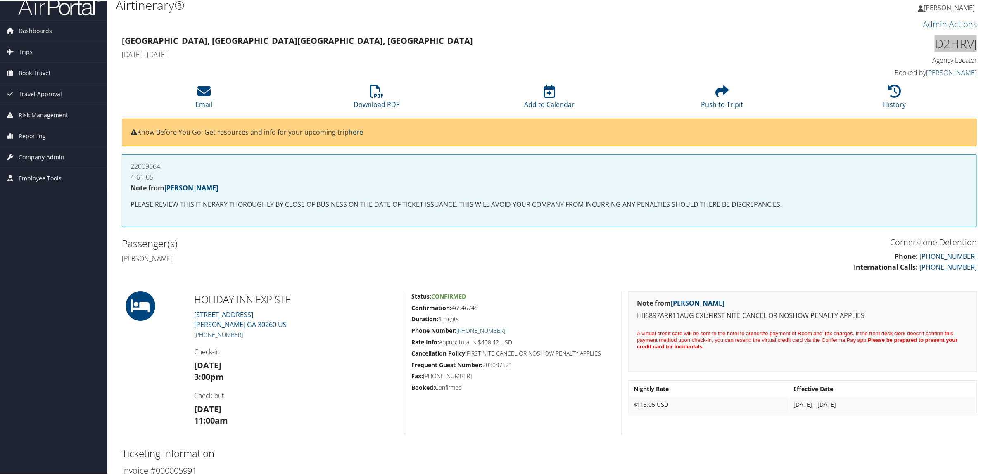
scroll to position [0, 0]
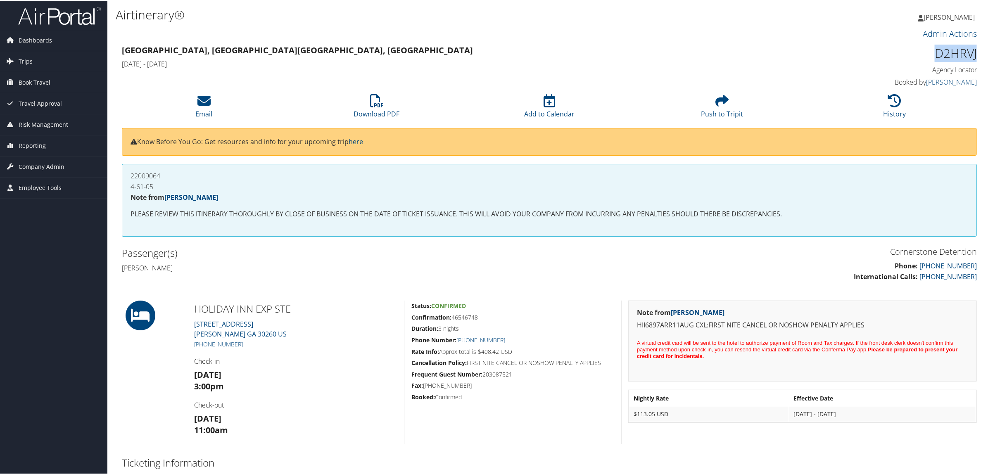
drag, startPoint x: 931, startPoint y: 52, endPoint x: 978, endPoint y: 52, distance: 46.7
click at [978, 52] on div "D2HRVJ Agency Locator Agency Locator D2HRVJ Booked by Linda Pearson Booked by L…" at bounding box center [874, 65] width 217 height 47
copy h1 "D2HRVJ"
drag, startPoint x: 248, startPoint y: 343, endPoint x: 201, endPoint y: 345, distance: 46.3
click at [201, 345] on h5 "+1 (943) 219-3100" at bounding box center [296, 343] width 204 height 8
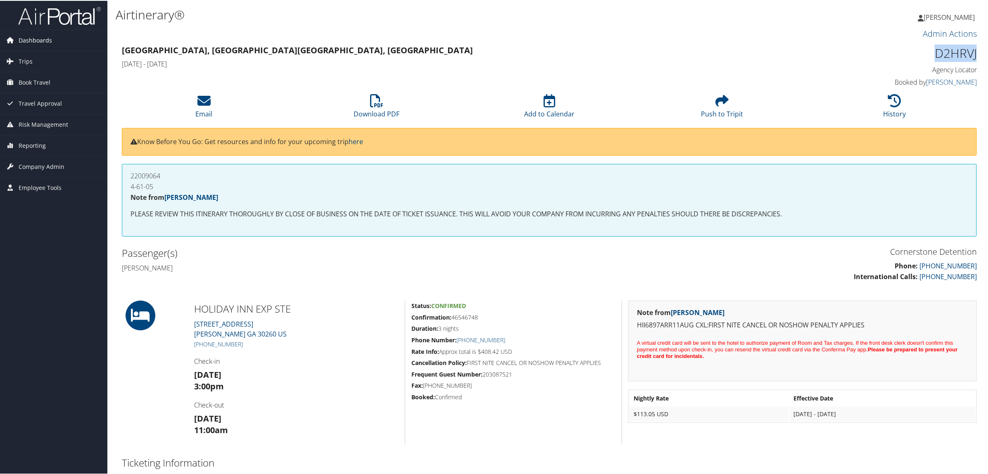
copy link "(943) 219-3100"
drag, startPoint x: 453, startPoint y: 317, endPoint x: 471, endPoint y: 319, distance: 17.9
click at [471, 319] on h5 "Confirmation: 46546748" at bounding box center [513, 317] width 204 height 8
click at [486, 327] on h5 "Duration: 3 nights" at bounding box center [513, 328] width 204 height 8
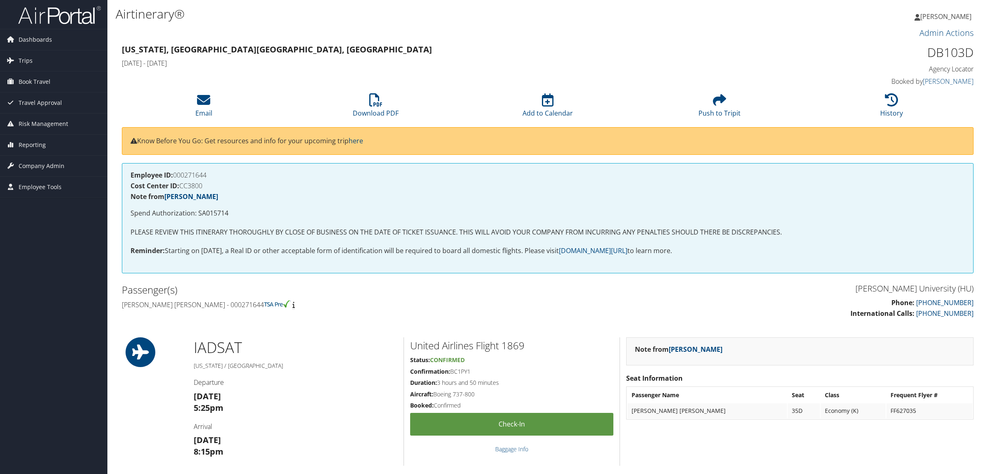
scroll to position [209, 0]
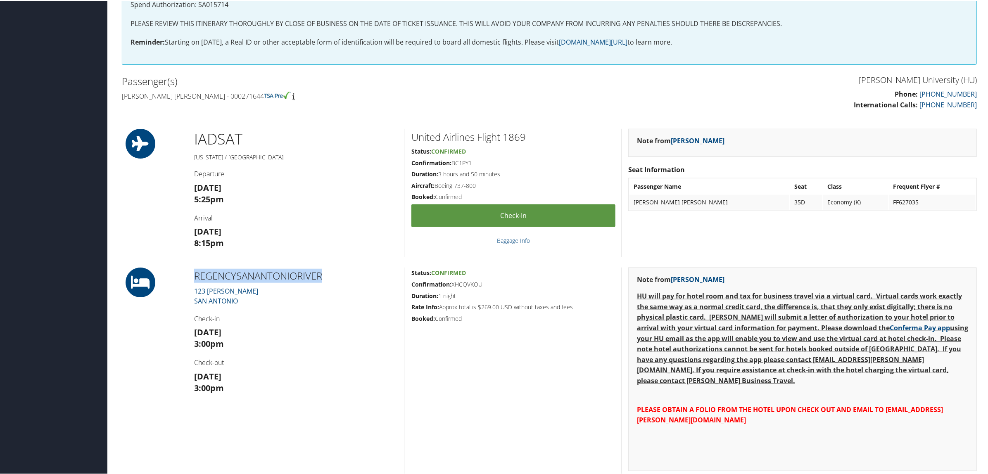
drag, startPoint x: 453, startPoint y: 282, endPoint x: 481, endPoint y: 284, distance: 28.6
click at [481, 284] on h5 "Confirmation: XHCQVKOU" at bounding box center [513, 284] width 204 height 8
copy h5 "XHCQVKOU"
drag, startPoint x: 119, startPoint y: 91, endPoint x: 194, endPoint y: 94, distance: 75.6
click at [194, 94] on div "Passenger(s) [PERSON_NAME] [PERSON_NAME] - 000271644" at bounding box center [333, 87] width 434 height 31
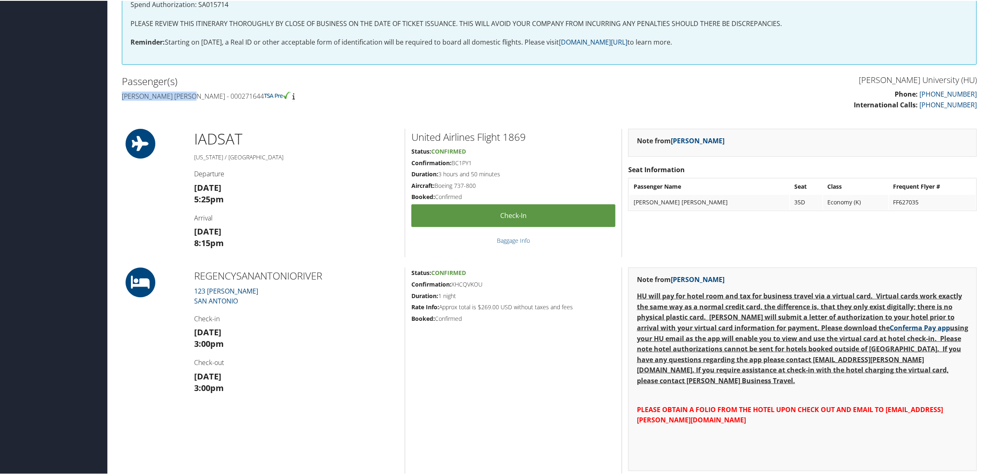
copy h4 "[PERSON_NAME] [PERSON_NAME]"
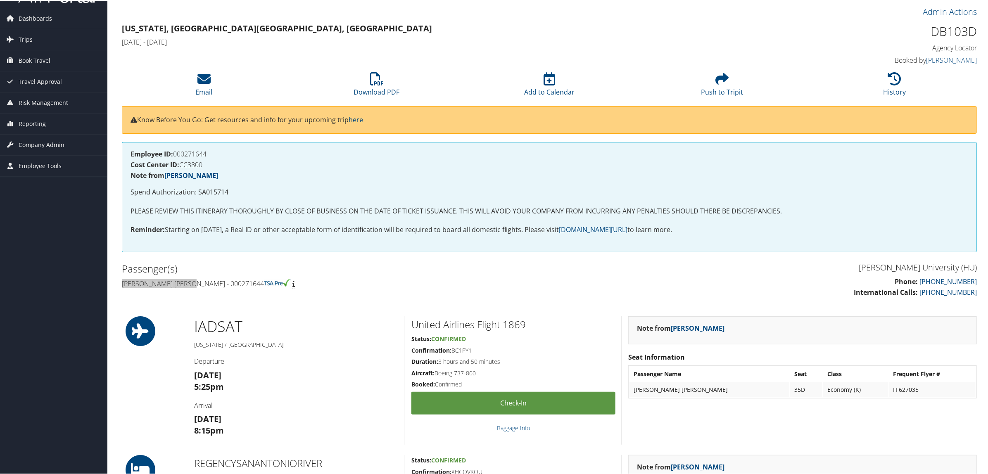
scroll to position [3, 0]
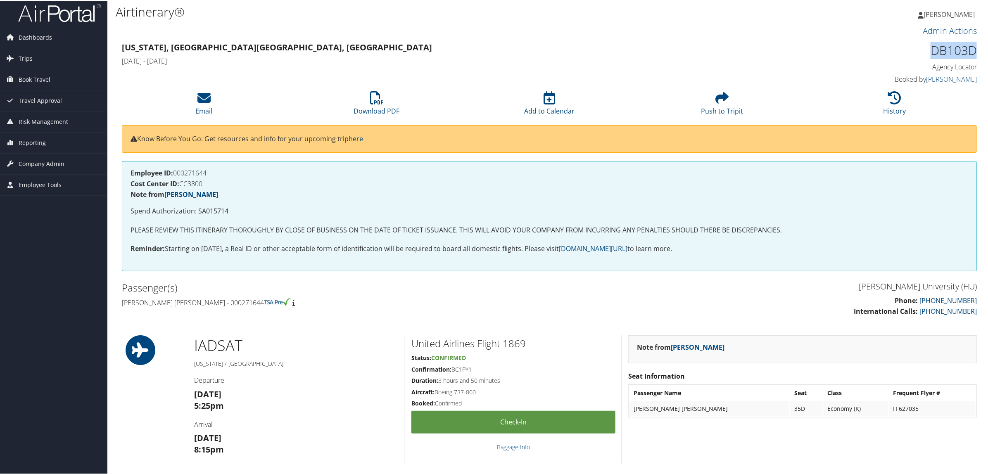
drag, startPoint x: 926, startPoint y: 50, endPoint x: 979, endPoint y: 50, distance: 52.8
click at [979, 50] on div "DB103D Agency Locator Agency Locator DB103D Booked by [PERSON_NAME] Booked by […" at bounding box center [874, 62] width 217 height 47
copy h1 "DB103D"
